Goal: Transaction & Acquisition: Obtain resource

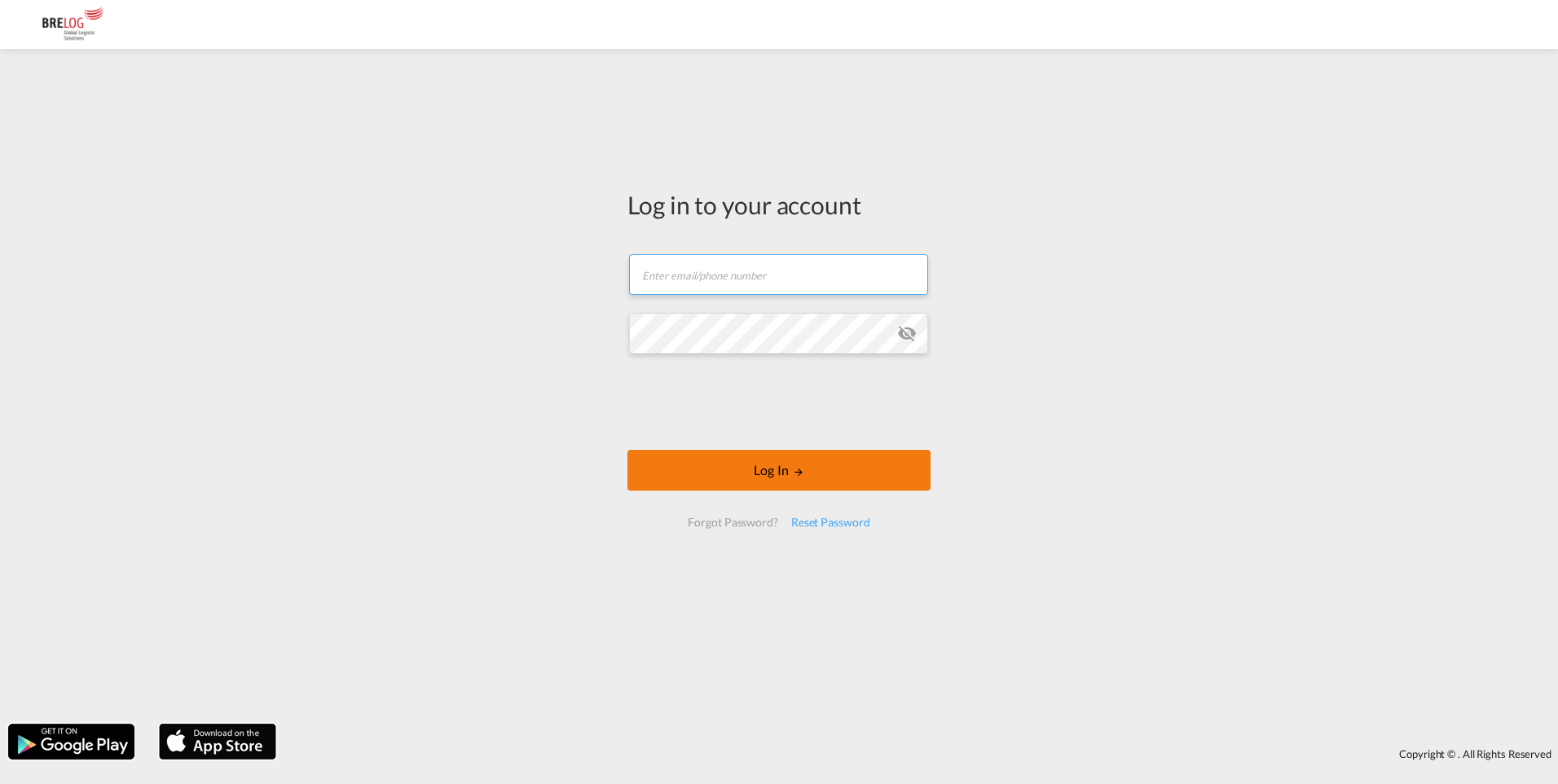
type input "[PERSON_NAME][EMAIL_ADDRESS][DOMAIN_NAME]"
click at [719, 468] on button "Log In" at bounding box center [779, 469] width 303 height 41
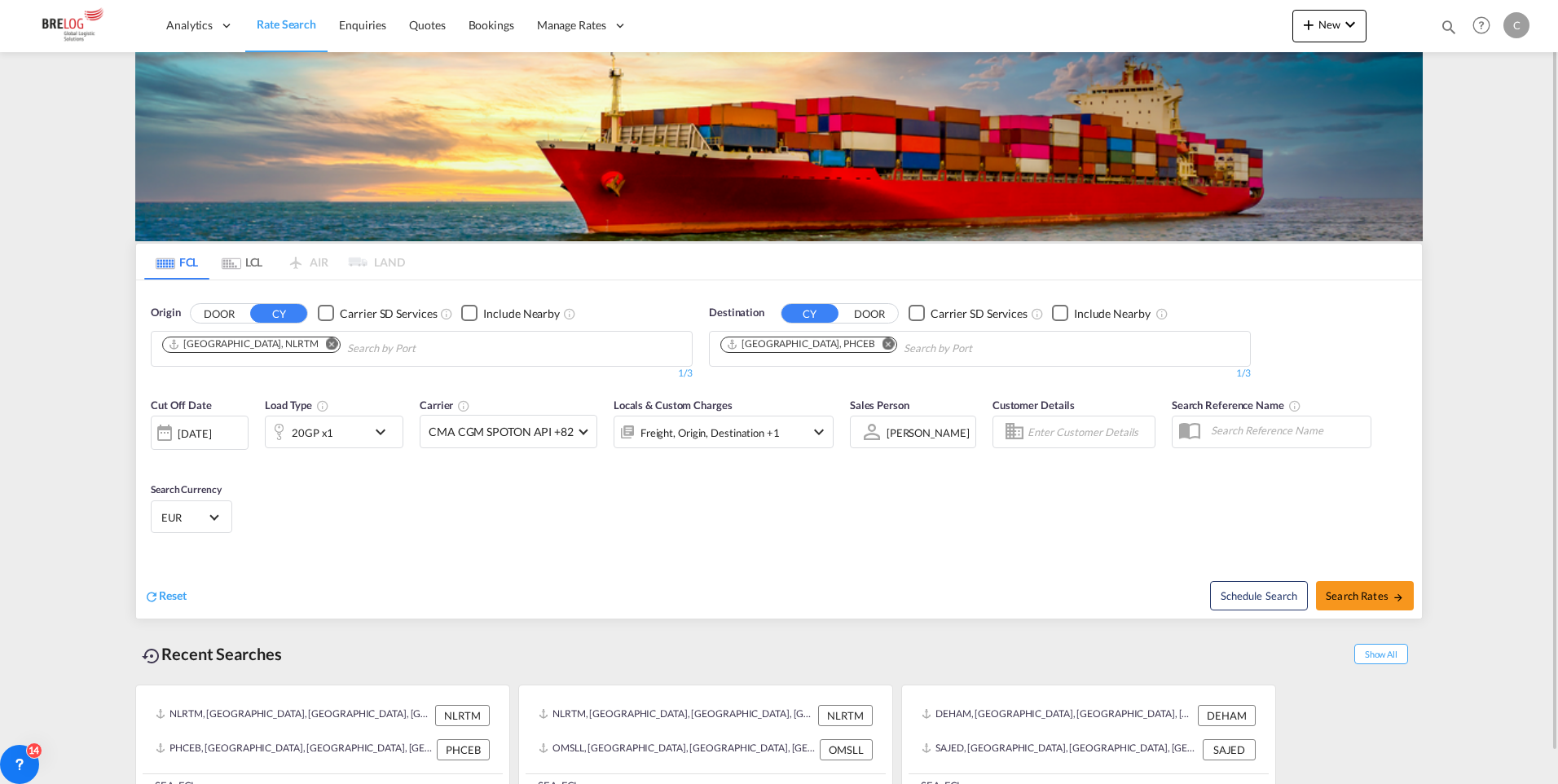
click at [326, 341] on md-icon "Remove" at bounding box center [332, 343] width 12 height 12
type input "Bremerha"
click at [203, 382] on div "Bremerha ven Germany DEBRV" at bounding box center [288, 386] width 310 height 49
click at [882, 343] on md-icon "Remove" at bounding box center [888, 343] width 12 height 12
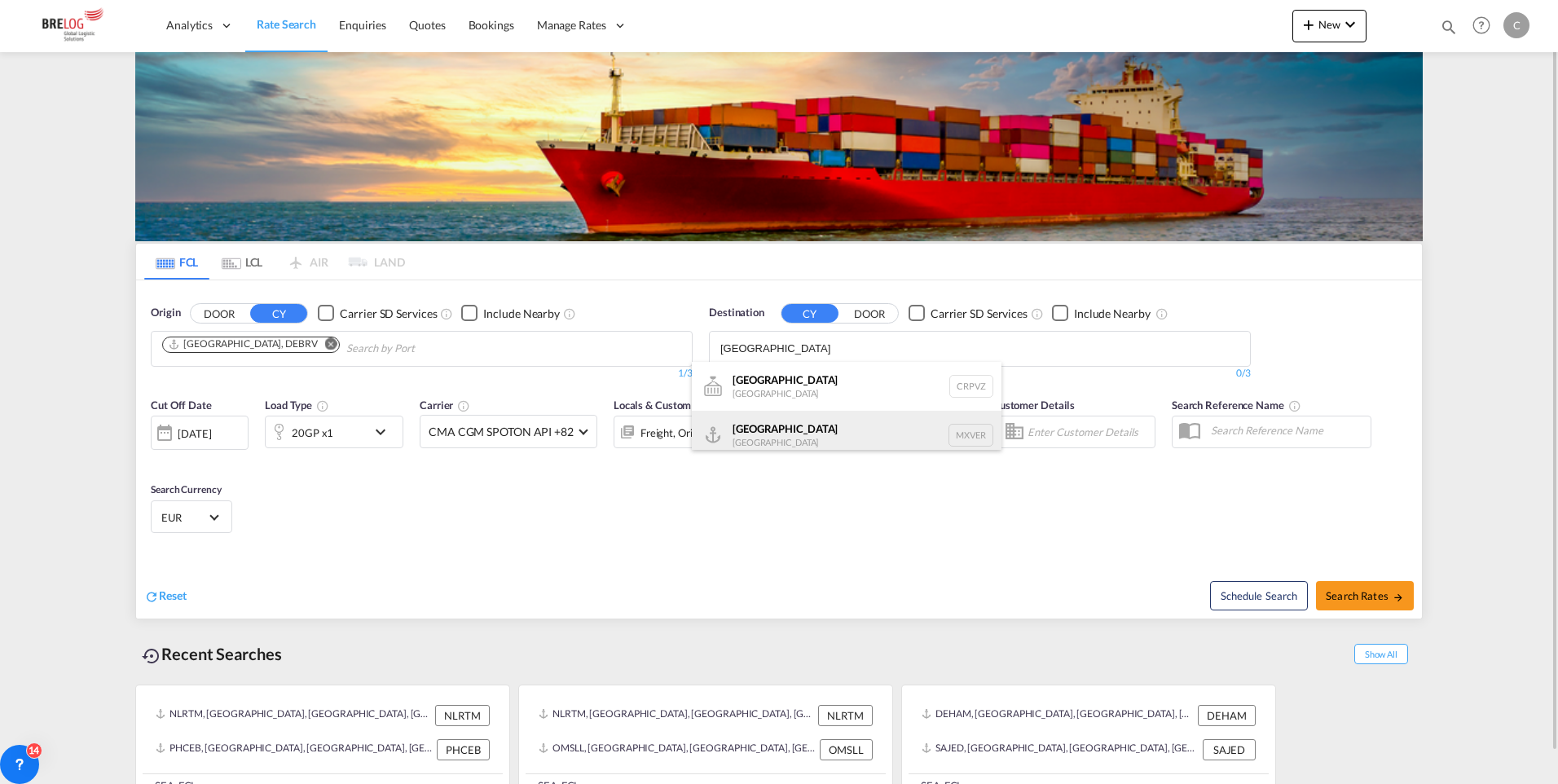
type input "[GEOGRAPHIC_DATA]"
click at [764, 434] on div "[GEOGRAPHIC_DATA] [GEOGRAPHIC_DATA] MXVER" at bounding box center [846, 435] width 310 height 49
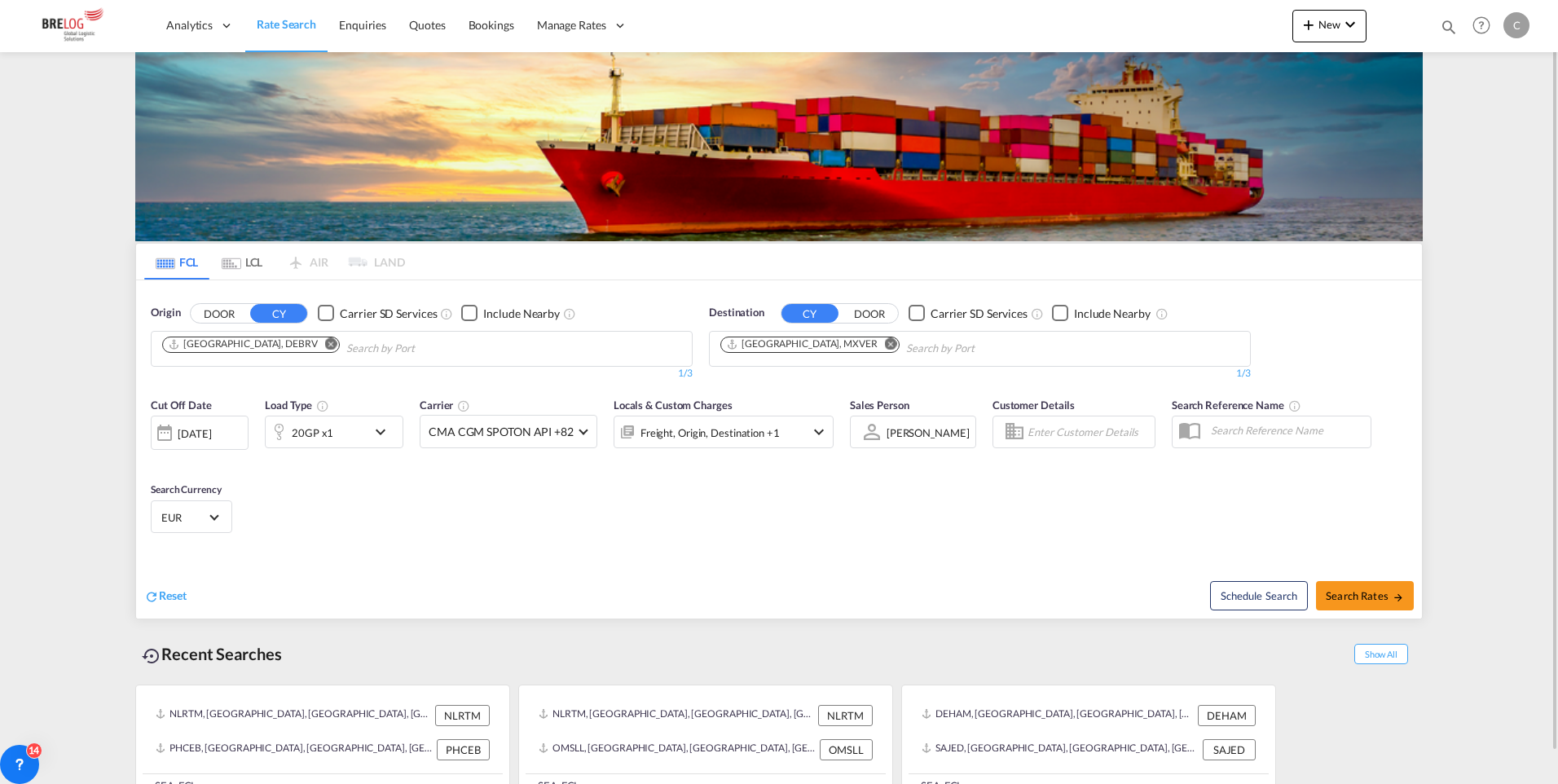
click at [381, 431] on md-icon "icon-chevron-down" at bounding box center [384, 432] width 27 height 20
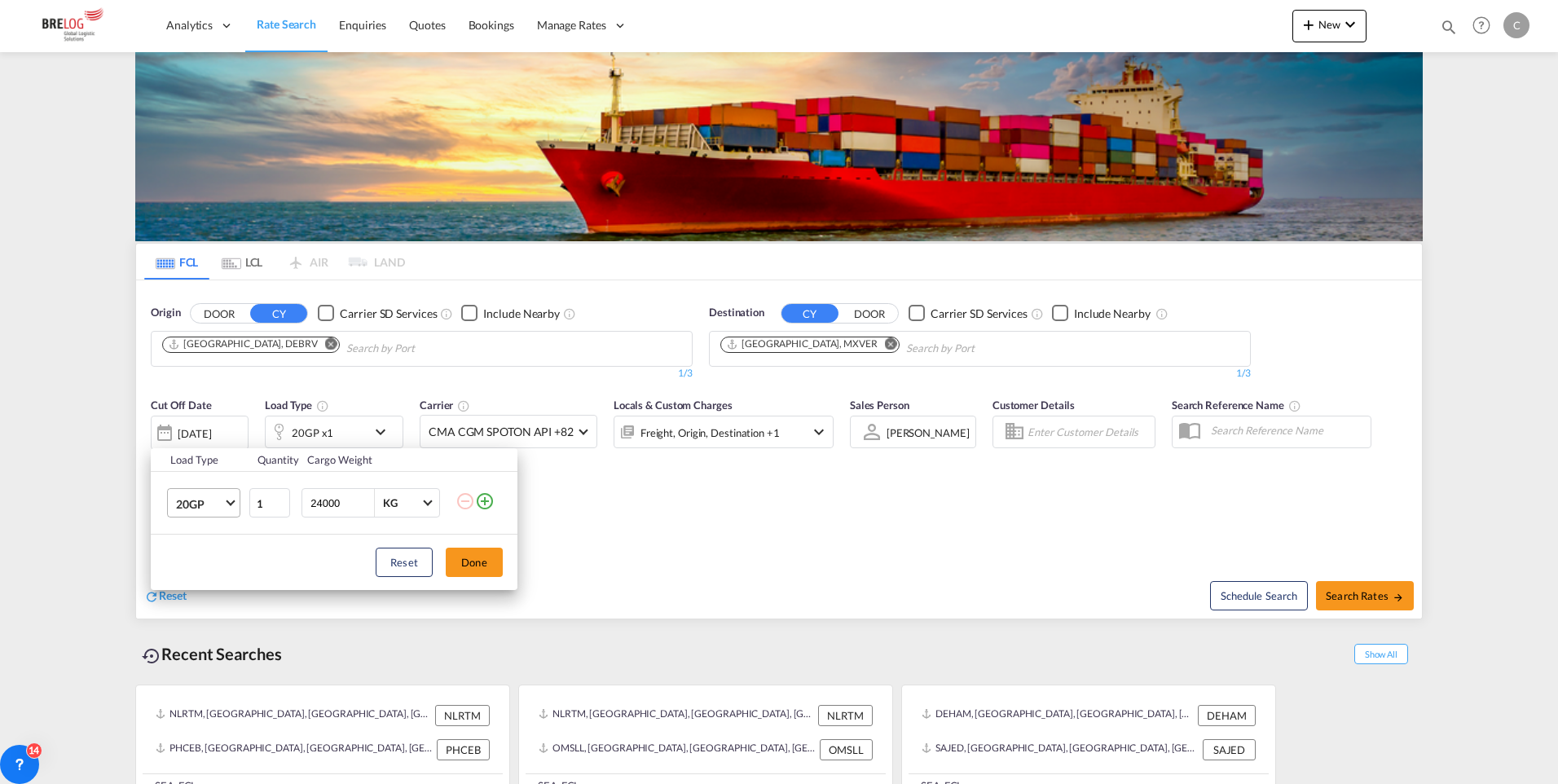
click at [234, 502] on span "Choose: \a20GP" at bounding box center [230, 501] width 9 height 9
click at [203, 582] on div "40HC" at bounding box center [191, 581] width 30 height 16
click at [488, 558] on button "Done" at bounding box center [474, 562] width 57 height 29
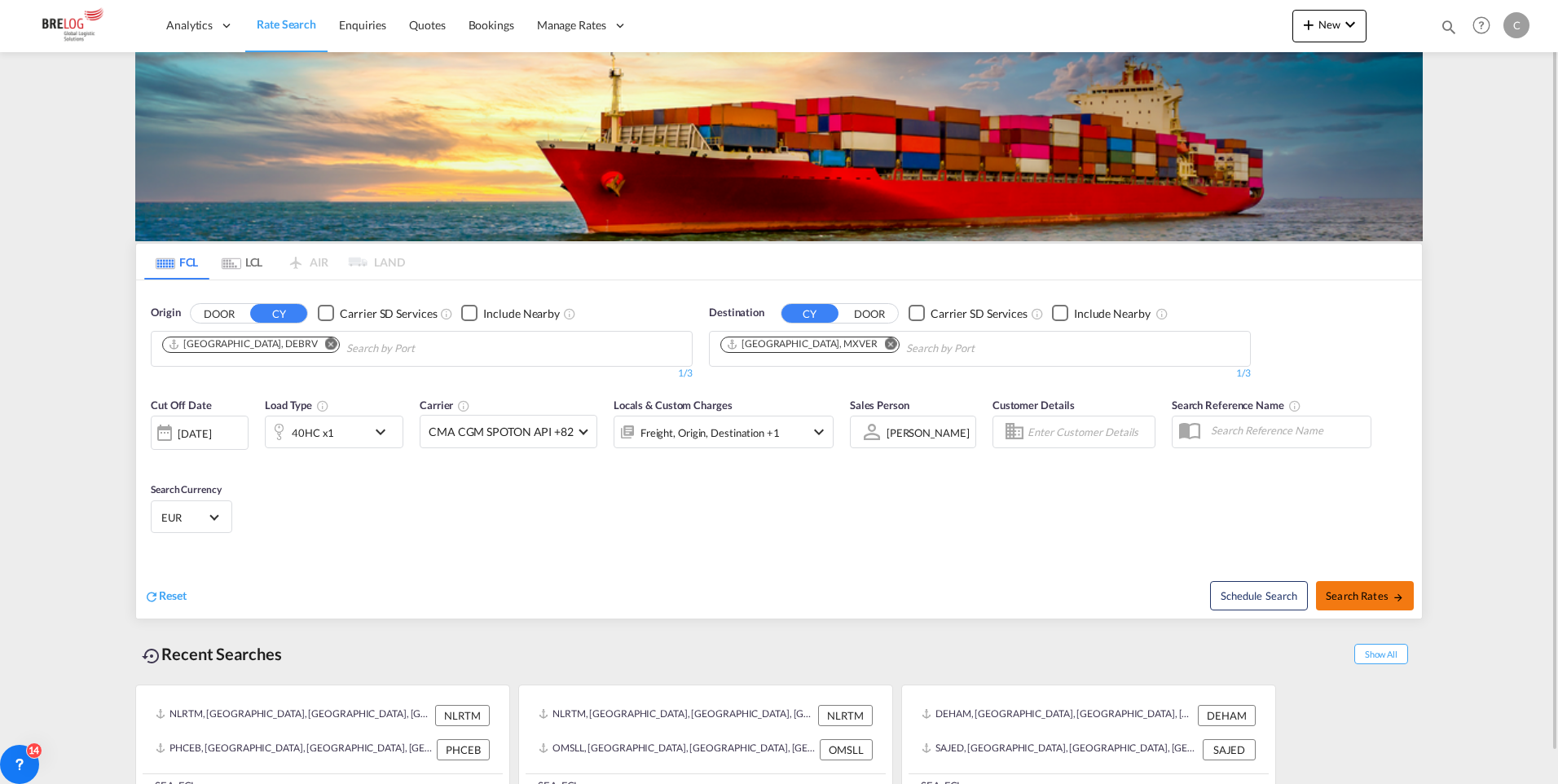
click at [1356, 596] on span "Search Rates" at bounding box center [1365, 596] width 78 height 13
type input "DEBRV to MXVER / [DATE]"
